Goal: Information Seeking & Learning: Learn about a topic

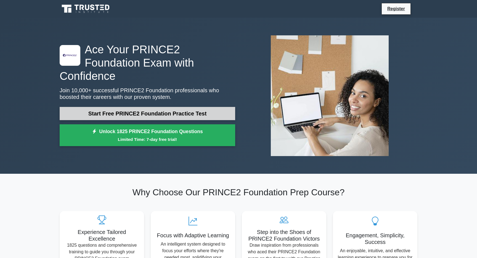
click at [89, 109] on link "Start Free PRINCE2 Foundation Practice Test" at bounding box center [147, 113] width 175 height 13
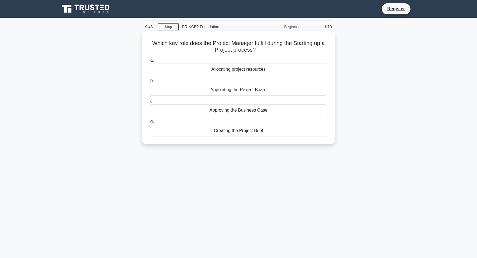
click at [169, 129] on div "Creating the Project Brief" at bounding box center [238, 131] width 179 height 12
click at [149, 123] on input "d. Creating the Project Brief" at bounding box center [149, 122] width 0 height 4
click at [195, 85] on div "Lessons Log" at bounding box center [238, 90] width 179 height 12
click at [149, 82] on input "b. Lessons Log" at bounding box center [149, 81] width 0 height 4
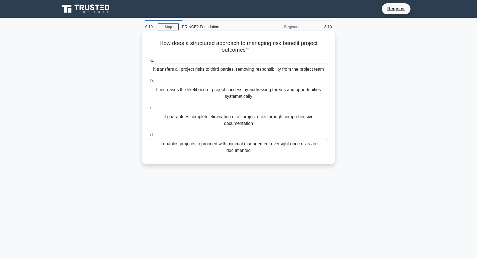
click at [189, 94] on div "It increases the likelihood of project success by addressing threats and opport…" at bounding box center [238, 93] width 179 height 18
click at [149, 82] on input "b. It increases the likelihood of project success by addressing threats and opp…" at bounding box center [149, 81] width 0 height 4
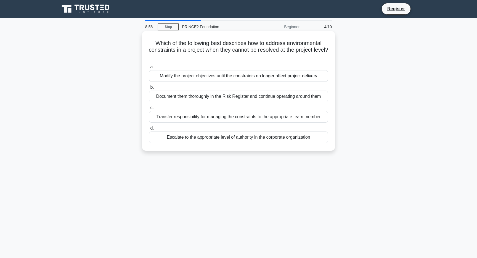
click at [181, 137] on div "Escalate to the appropriate level of authority in the corporate organization" at bounding box center [238, 137] width 179 height 12
click at [149, 130] on input "d. Escalate to the appropriate level of authority in the corporate organization" at bounding box center [149, 128] width 0 height 4
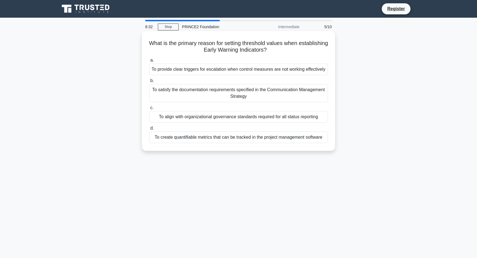
click at [219, 75] on div "To provide clear triggers for escalation when control measures are not working …" at bounding box center [238, 69] width 179 height 12
click at [149, 62] on input "a. To provide clear triggers for escalation when control measures are not worki…" at bounding box center [149, 60] width 0 height 4
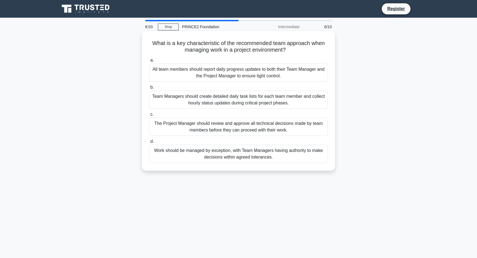
click at [216, 155] on div "Work should be managed by exception, with Team Managers having authority to mak…" at bounding box center [238, 154] width 179 height 18
click at [149, 143] on input "d. Work should be managed by exception, with Team Managers having authority to …" at bounding box center [149, 142] width 0 height 4
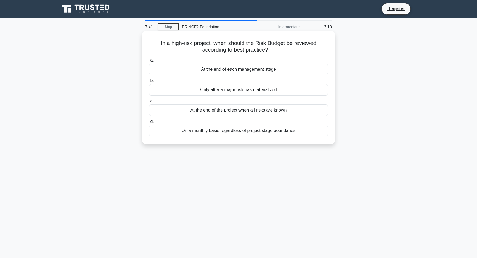
click at [208, 71] on div "At the end of each management stage" at bounding box center [238, 69] width 179 height 12
click at [149, 62] on input "a. At the end of each management stage" at bounding box center [149, 60] width 0 height 4
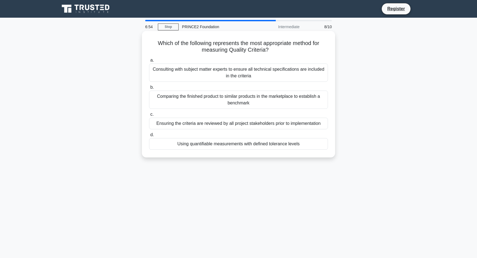
click at [197, 122] on div "Ensuring the criteria are reviewed by all project stakeholders prior to impleme…" at bounding box center [238, 123] width 179 height 12
click at [149, 116] on input "c. Ensuring the criteria are reviewed by all project stakeholders prior to impl…" at bounding box center [149, 115] width 0 height 4
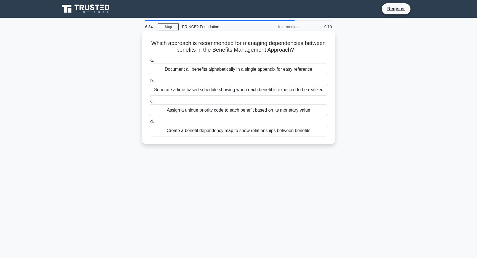
click at [200, 129] on div "Create a benefit dependency map to show relationships between benefits" at bounding box center [238, 131] width 179 height 12
click at [149, 123] on input "d. Create a benefit dependency map to show relationships between benefits" at bounding box center [149, 122] width 0 height 4
click at [198, 92] on div "To specify the quality criteria that must be met for each product in the Work P…" at bounding box center [238, 90] width 179 height 12
click at [149, 82] on input "b. To specify the quality criteria that must be met for each product in the Wor…" at bounding box center [149, 81] width 0 height 4
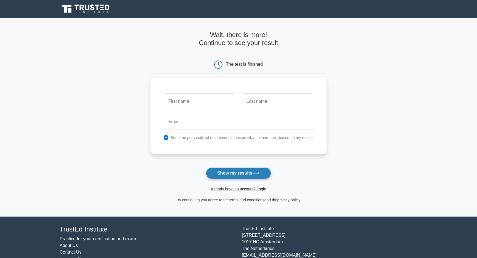
click at [229, 175] on button "Show my results" at bounding box center [238, 173] width 65 height 12
type input "k"
type input "v"
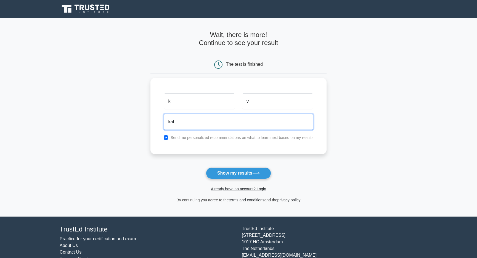
type input "[EMAIL_ADDRESS][PERSON_NAME][DOMAIN_NAME]"
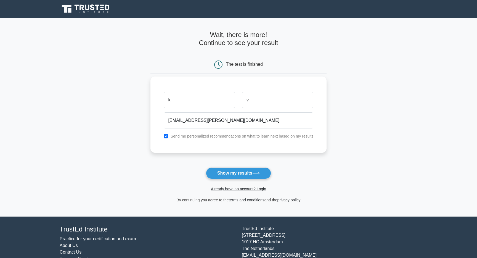
click at [189, 135] on label "Send me personalized recommendations on what to learn next based on my results" at bounding box center [241, 136] width 143 height 4
click at [164, 136] on input "checkbox" at bounding box center [166, 136] width 4 height 4
checkbox input "false"
click at [218, 177] on button "Show my results" at bounding box center [238, 173] width 65 height 12
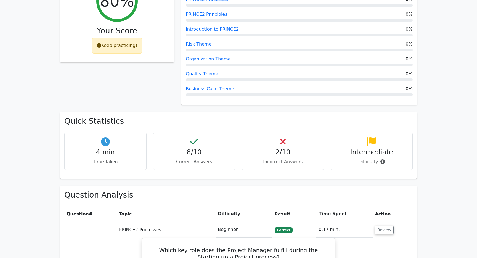
scroll to position [257, 0]
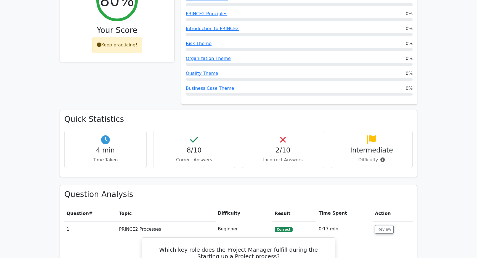
click at [288, 146] on h4 "2/10" at bounding box center [282, 150] width 73 height 8
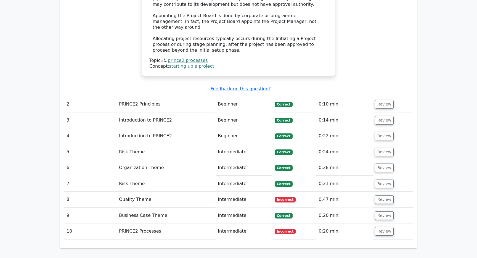
scroll to position [668, 0]
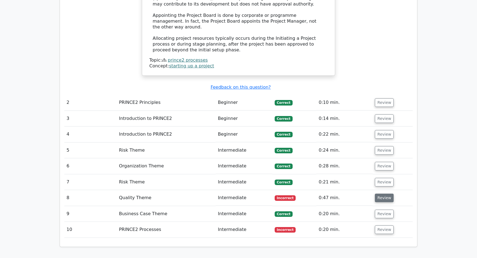
click at [385, 193] on button "Review" at bounding box center [384, 197] width 19 height 9
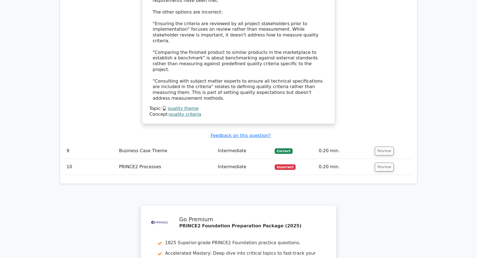
scroll to position [1062, 0]
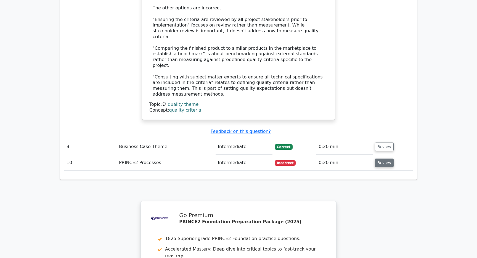
click at [382, 158] on button "Review" at bounding box center [384, 162] width 19 height 9
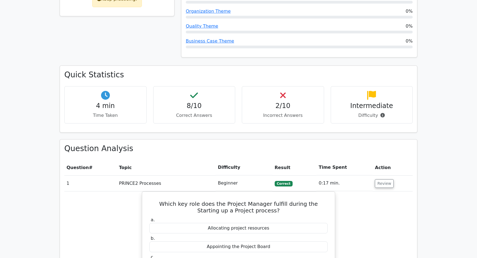
scroll to position [302, 0]
